Goal: Navigation & Orientation: Find specific page/section

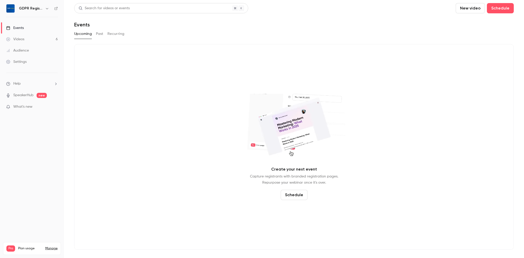
click at [97, 33] on button "Past" at bounding box center [99, 34] width 7 height 8
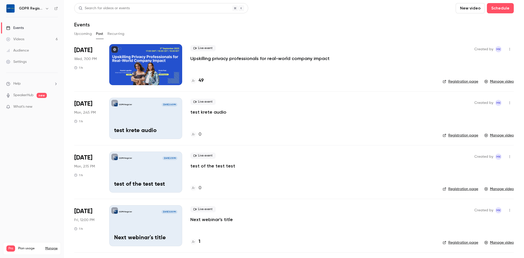
click at [201, 81] on h4 "49" at bounding box center [201, 80] width 5 height 7
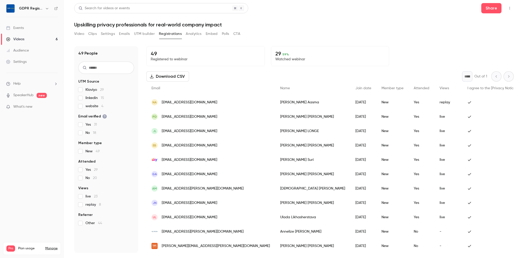
click at [322, 38] on div "Video Clips Settings Emails UTM builder Registrations Analytics Embed Polls CTA" at bounding box center [294, 35] width 440 height 10
click at [193, 34] on button "Analytics" at bounding box center [194, 34] width 16 height 8
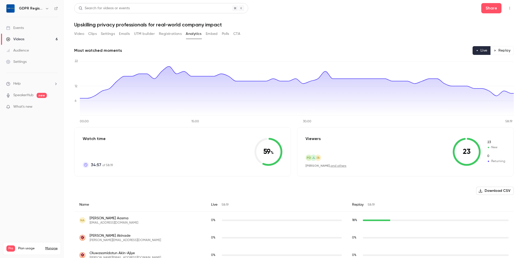
click at [213, 35] on button "Embed" at bounding box center [212, 34] width 12 height 8
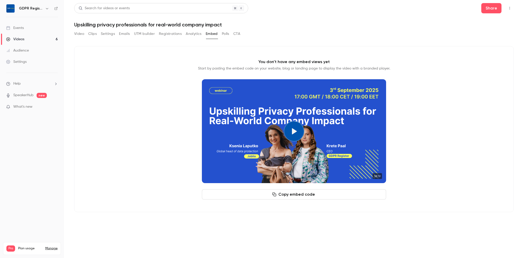
click at [223, 33] on button "Polls" at bounding box center [225, 34] width 7 height 8
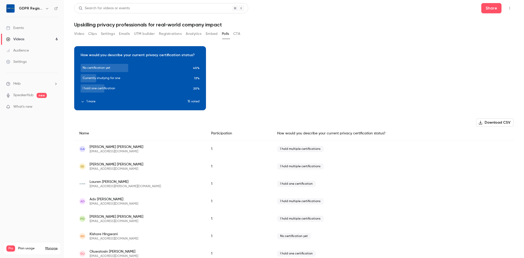
click at [238, 34] on button "CTA" at bounding box center [236, 34] width 7 height 8
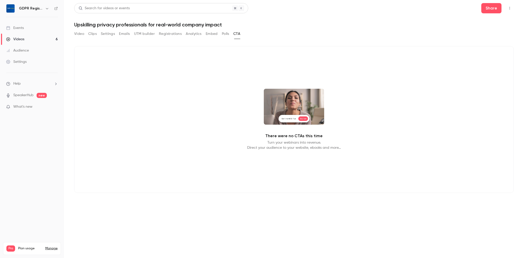
click at [79, 33] on button "Video" at bounding box center [79, 34] width 10 height 8
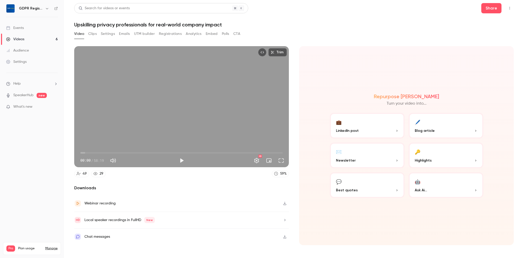
click at [92, 35] on button "Clips" at bounding box center [92, 34] width 8 height 8
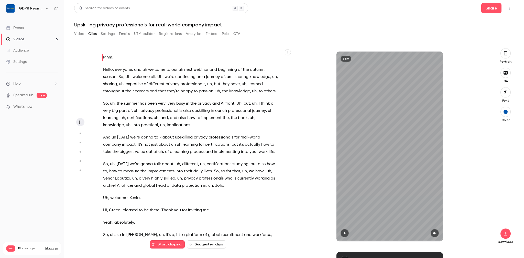
click at [111, 33] on button "Settings" at bounding box center [108, 34] width 14 height 8
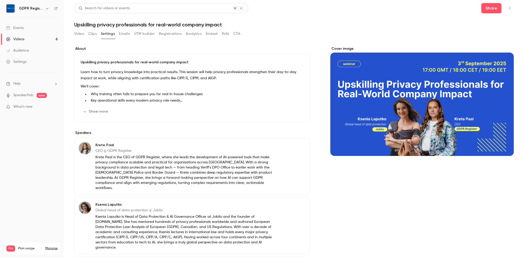
click at [123, 34] on button "Emails" at bounding box center [124, 34] width 11 height 8
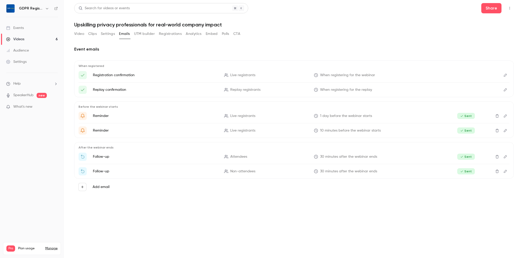
click at [22, 24] on link "Events" at bounding box center [32, 27] width 64 height 11
